Goal: Subscribe to service/newsletter

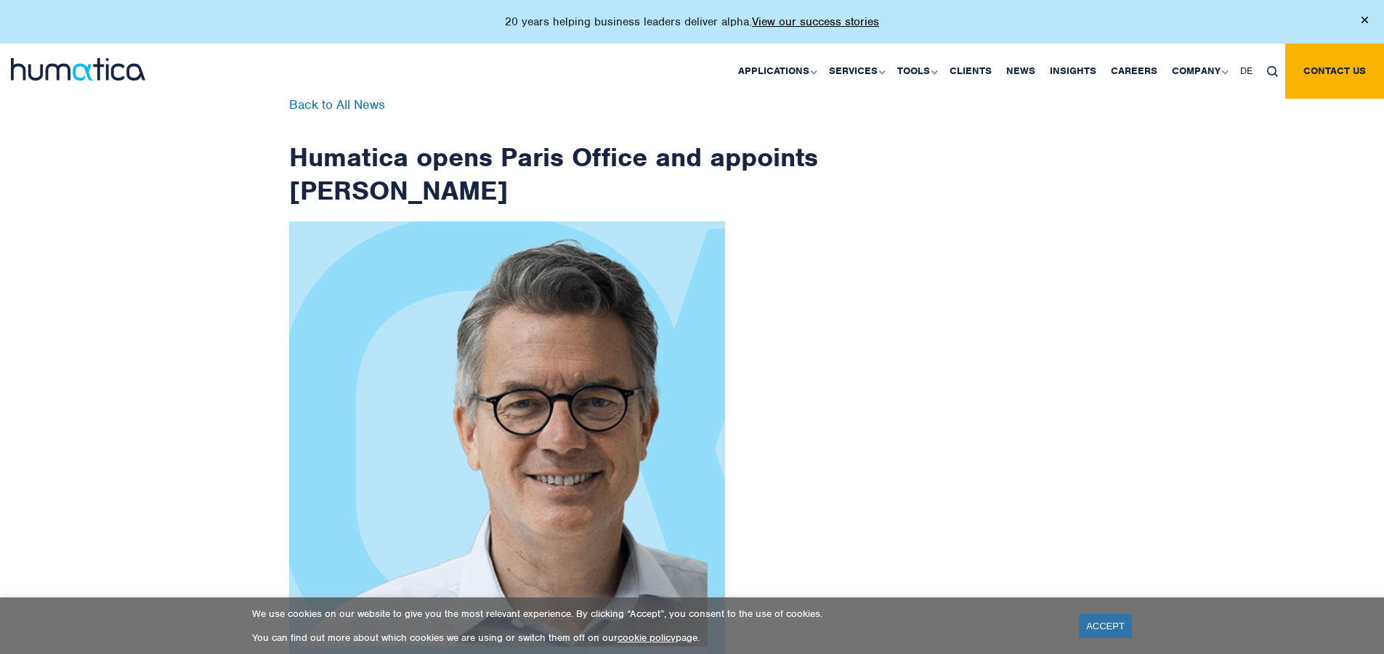
scroll to position [2317, 0]
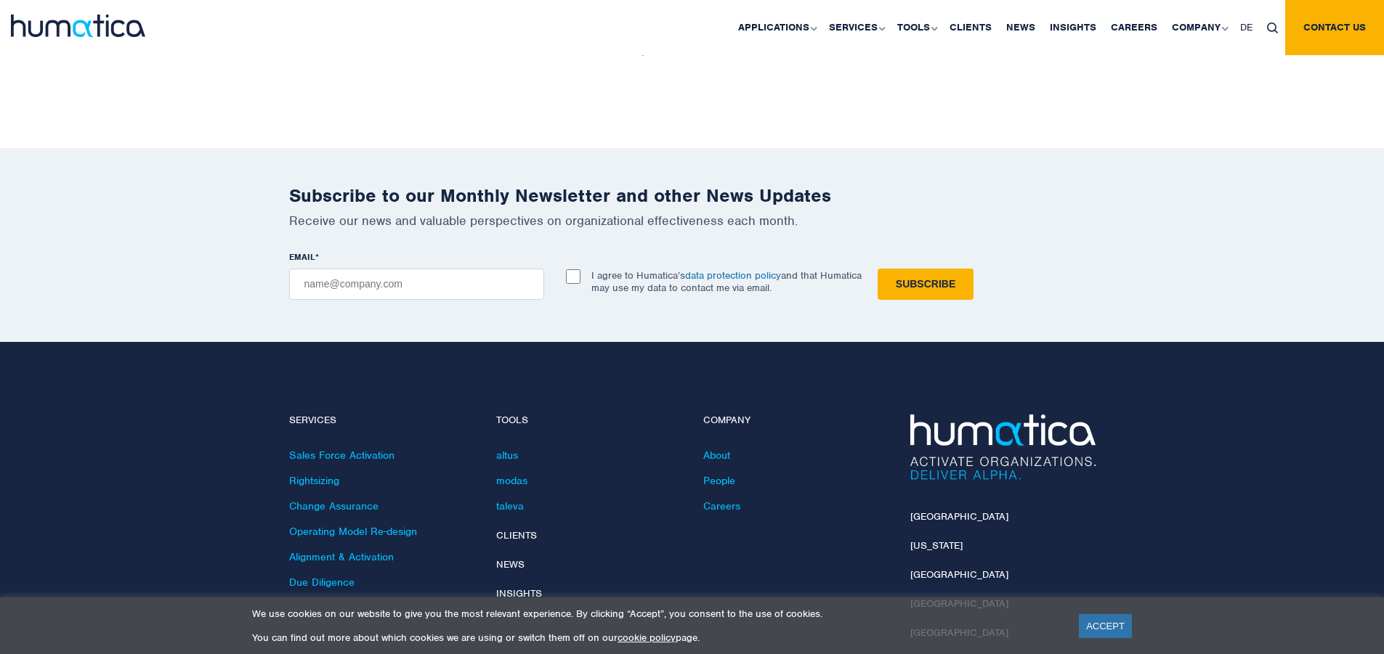
checkbox input "true"
type input "[EMAIL_ADDRESS][DOMAIN_NAME]"
click at [877, 269] on input "Subscribe" at bounding box center [925, 284] width 96 height 31
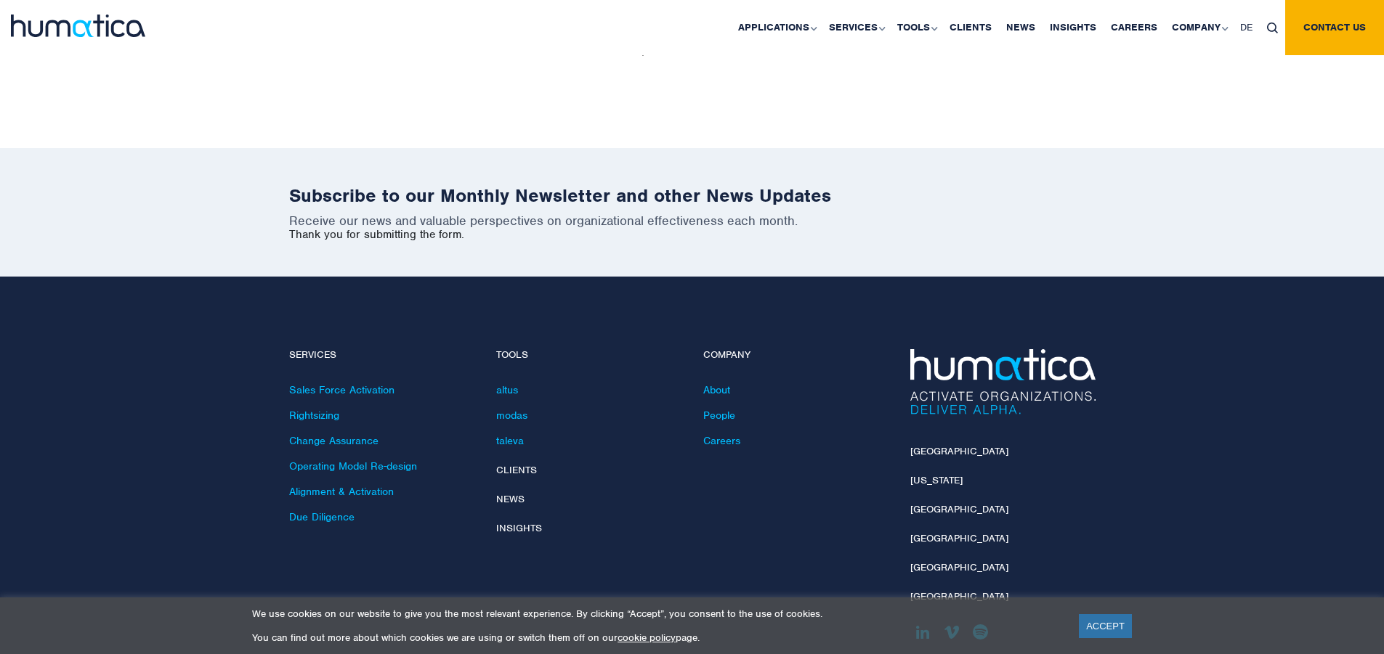
scroll to position [2252, 0]
